Goal: Navigation & Orientation: Understand site structure

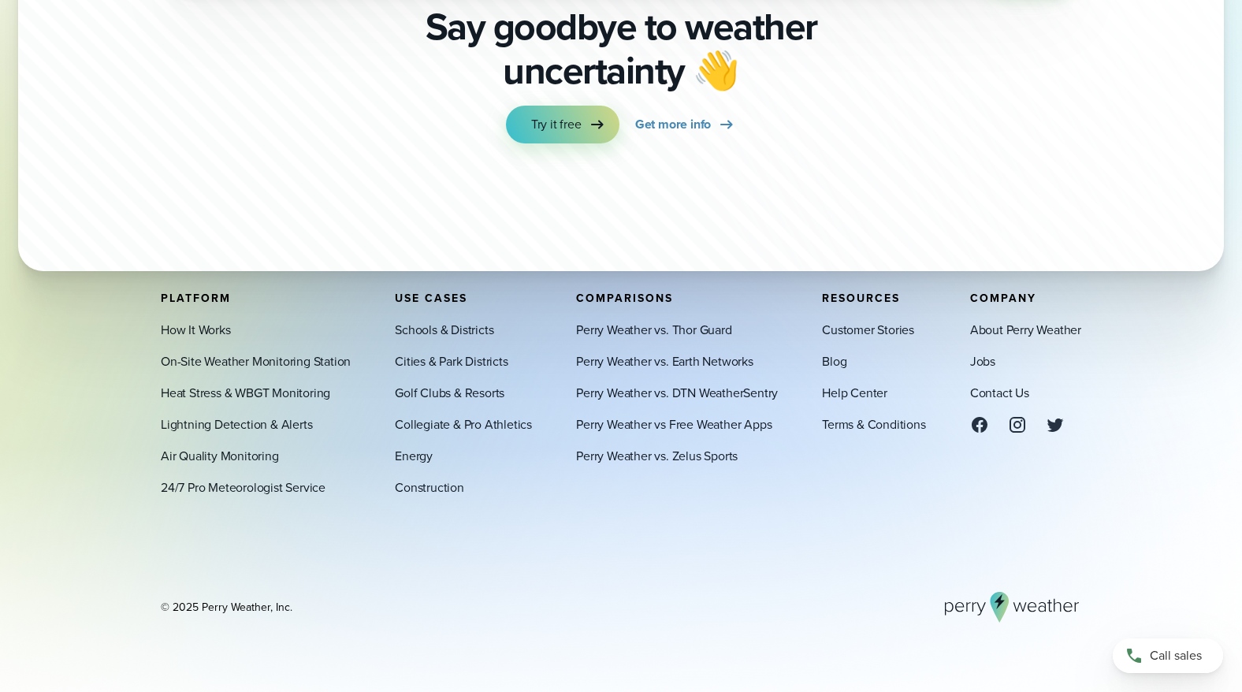
scroll to position [5482, 0]
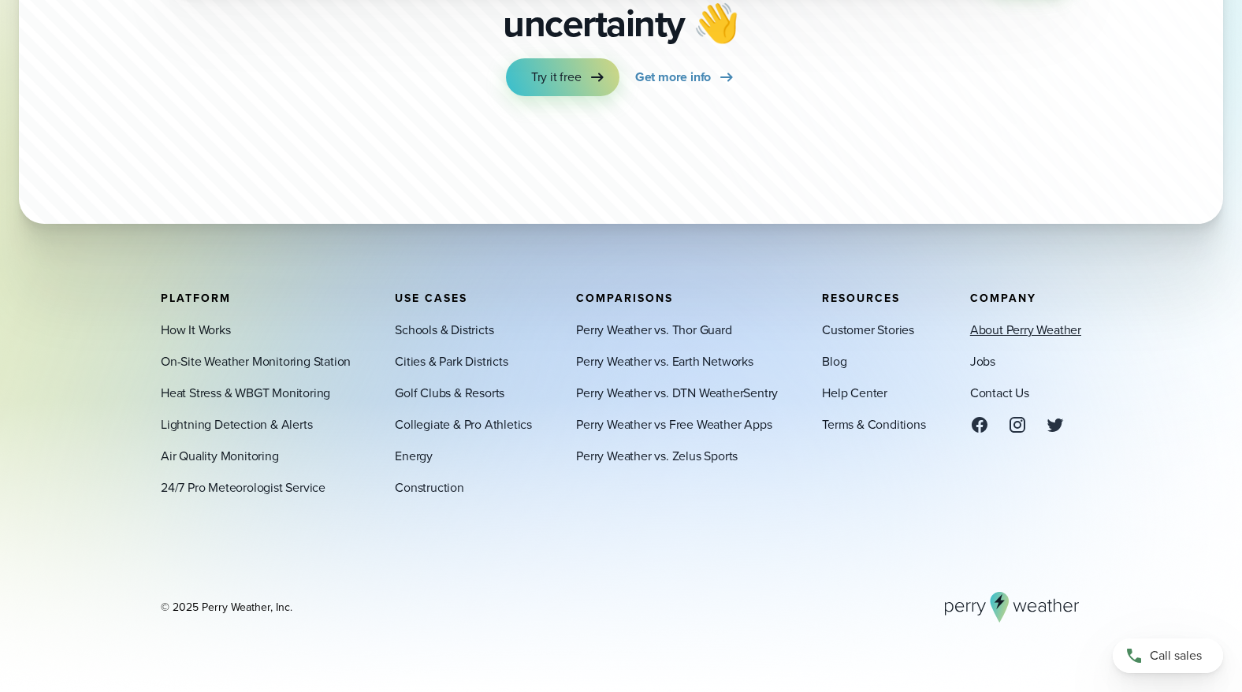
click at [1000, 328] on link "About Perry Weather" at bounding box center [1025, 329] width 111 height 19
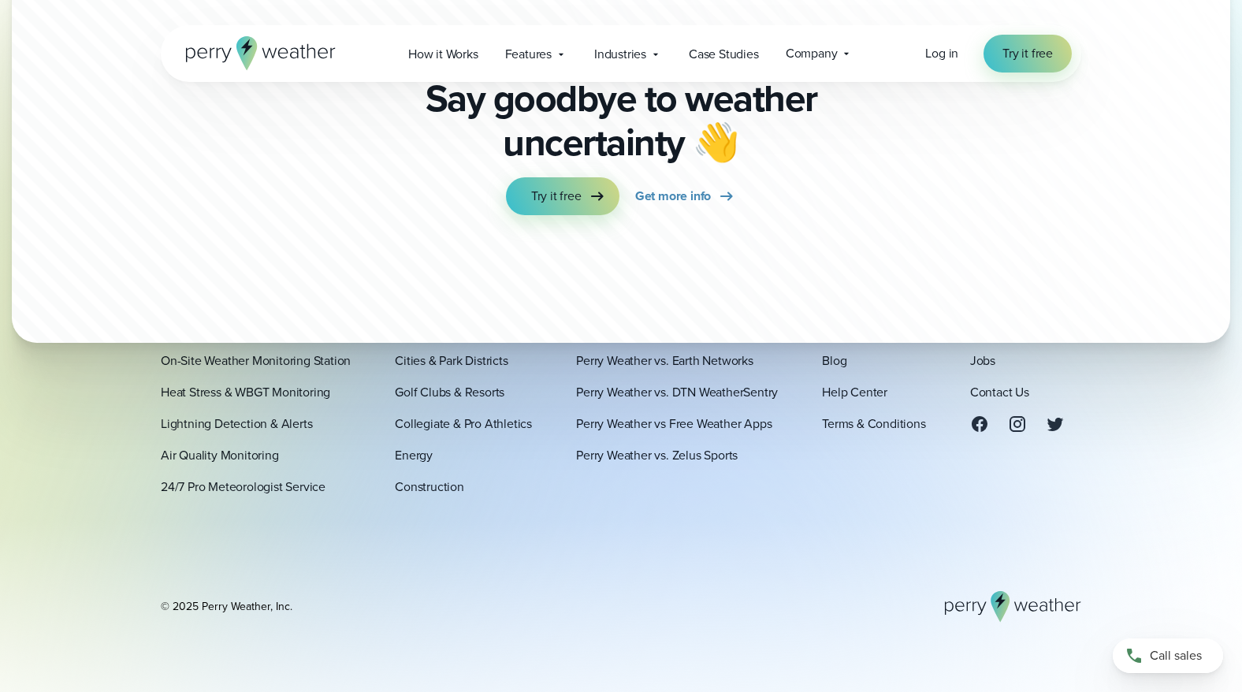
scroll to position [4409, 0]
